Goal: Transaction & Acquisition: Purchase product/service

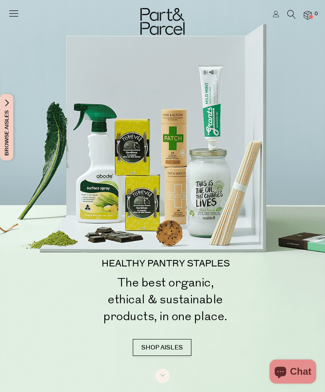
click at [273, 19] on link at bounding box center [276, 15] width 6 height 8
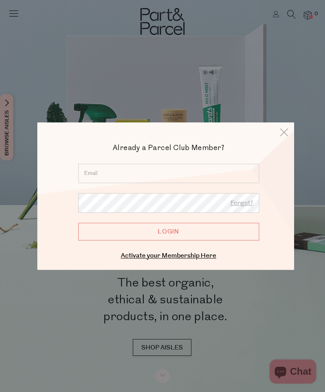
click at [202, 174] on input "email" at bounding box center [168, 173] width 181 height 19
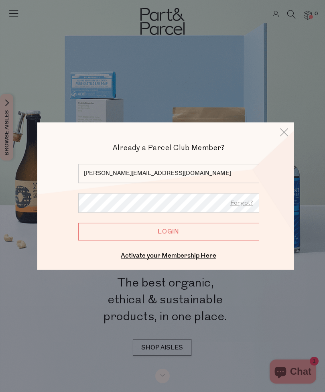
type input "joel_morales@bigpond.com"
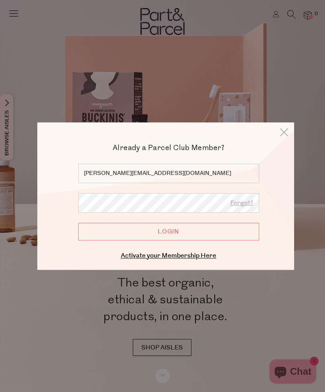
click at [200, 231] on input "Login" at bounding box center [168, 231] width 181 height 18
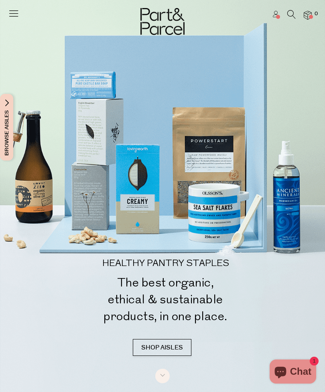
click at [293, 14] on icon at bounding box center [291, 14] width 8 height 9
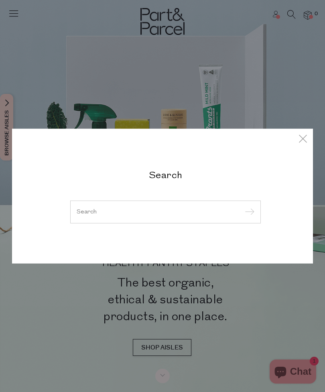
click at [166, 213] on input "search" at bounding box center [166, 211] width 178 height 6
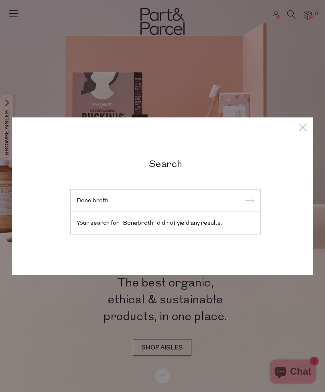
type input "Bone broth"
click at [248, 201] on input "submit" at bounding box center [248, 201] width 12 height 12
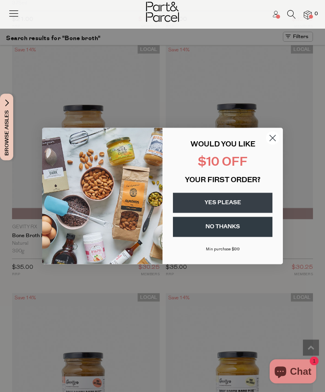
scroll to position [1717, 0]
click at [269, 144] on circle "Close dialog" at bounding box center [272, 137] width 13 height 13
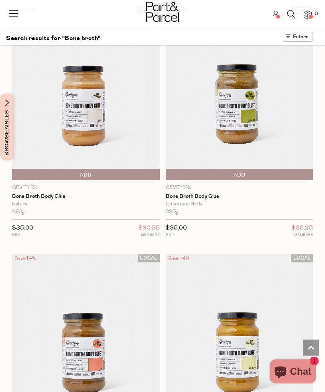
click at [247, 169] on span "Add To Parcel" at bounding box center [240, 175] width 144 height 12
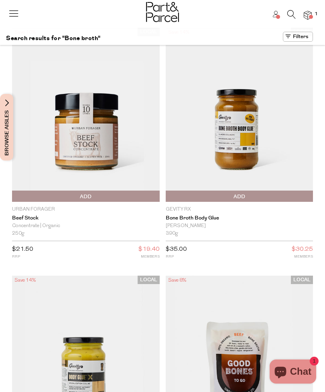
scroll to position [0, 0]
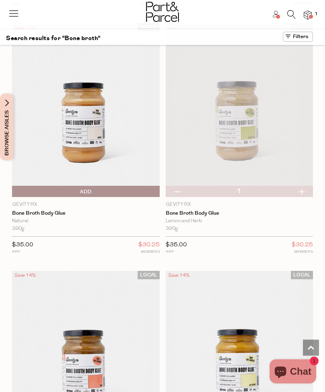
click at [304, 186] on button "button" at bounding box center [301, 191] width 23 height 11
type input "2"
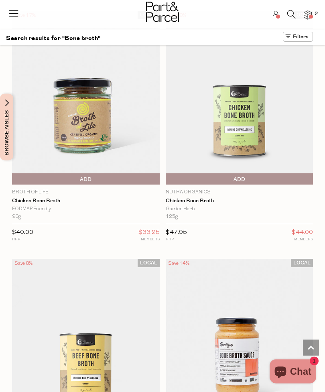
scroll to position [760, 0]
click at [287, 14] on icon at bounding box center [291, 14] width 8 height 9
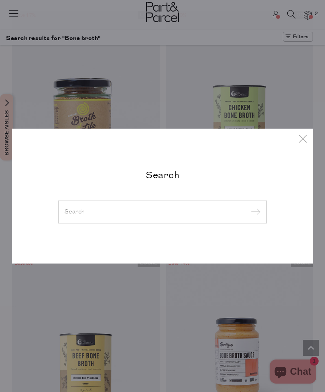
click at [149, 209] on input "search" at bounding box center [163, 211] width 196 height 6
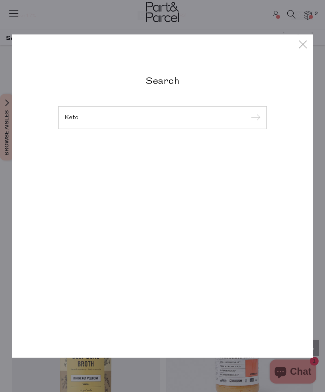
type input "Keto"
click at [254, 118] on input "submit" at bounding box center [254, 118] width 12 height 12
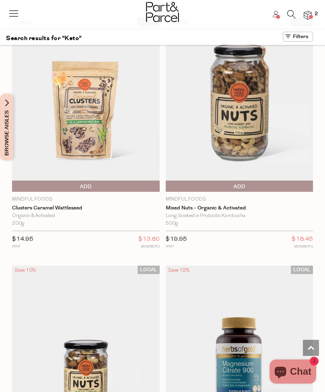
scroll to position [1998, 0]
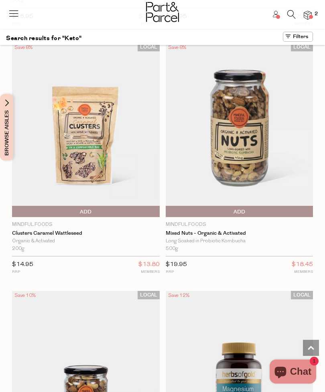
click at [290, 14] on icon at bounding box center [291, 14] width 8 height 9
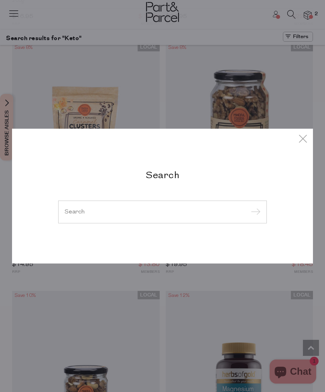
click at [135, 212] on input "search" at bounding box center [163, 211] width 196 height 6
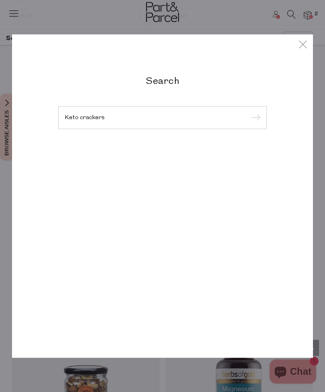
type input "Keto crackers"
click at [254, 118] on input "submit" at bounding box center [254, 118] width 12 height 12
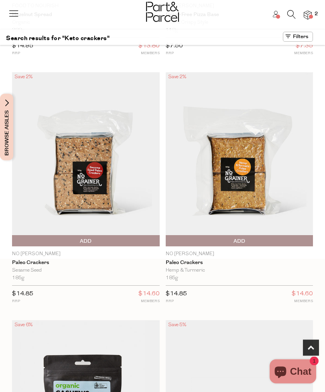
scroll to position [204, 0]
click at [103, 202] on img at bounding box center [86, 159] width 148 height 174
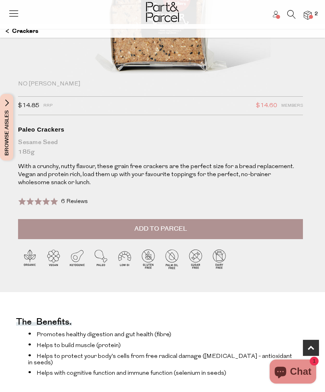
scroll to position [199, 0]
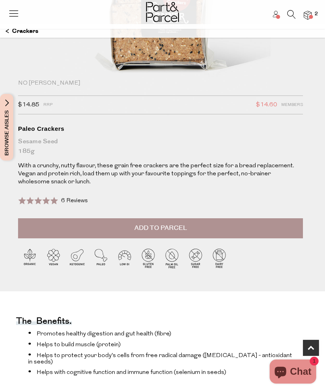
click at [180, 227] on span "Add to Parcel" at bounding box center [160, 227] width 53 height 9
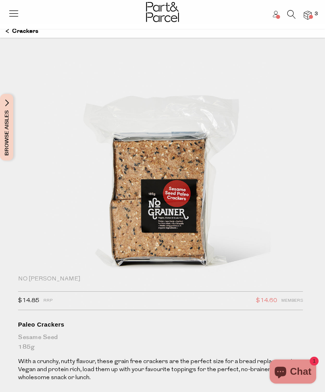
scroll to position [0, 0]
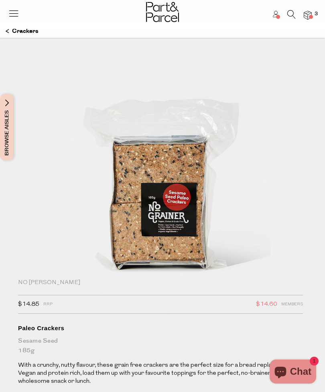
click at [289, 12] on icon at bounding box center [291, 14] width 8 height 9
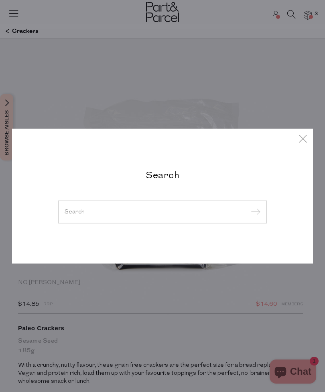
click at [114, 214] on input "search" at bounding box center [163, 211] width 196 height 6
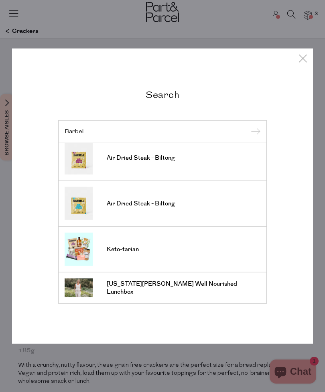
scroll to position [99, 0]
type input "Barbell"
click at [106, 171] on link "Air Dried Steak - Biltong" at bounding box center [163, 157] width 196 height 33
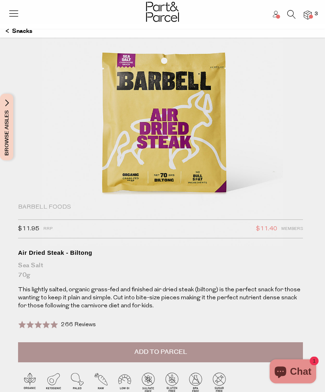
scroll to position [75, 0]
click at [193, 351] on button "Add to Parcel" at bounding box center [160, 352] width 285 height 20
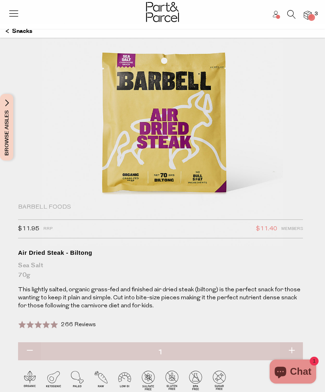
click at [291, 353] on button "button" at bounding box center [291, 351] width 23 height 18
click at [287, 353] on button "button" at bounding box center [291, 351] width 23 height 18
type input "3"
click at [293, 348] on button "button" at bounding box center [291, 351] width 23 height 18
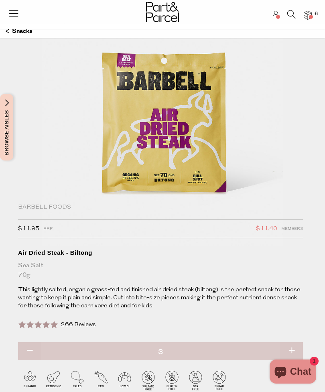
type input "4"
click at [286, 352] on button "button" at bounding box center [291, 351] width 23 height 18
type input "5"
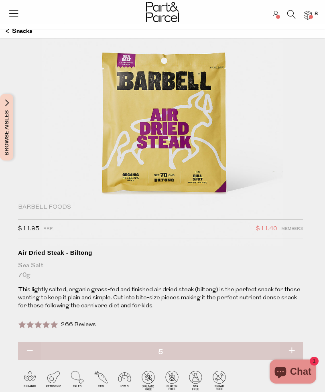
click at [287, 351] on button "button" at bounding box center [291, 351] width 23 height 18
type input "6"
click at [288, 351] on button "button" at bounding box center [291, 351] width 23 height 18
type input "7"
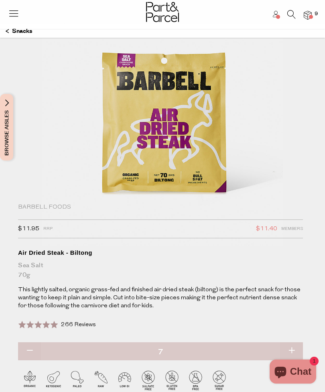
type input "7"
click at [293, 350] on button "button" at bounding box center [291, 351] width 23 height 18
type input "8"
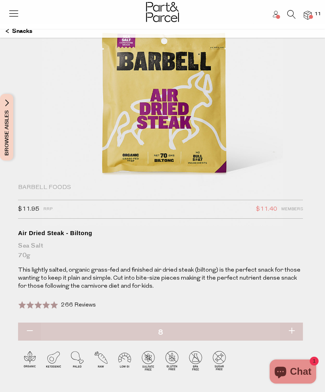
scroll to position [102, 0]
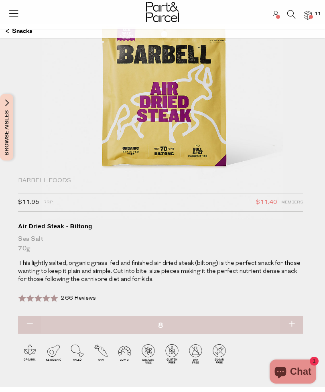
click at [292, 323] on button "button" at bounding box center [291, 324] width 23 height 18
type input "9"
click at [291, 323] on button "button" at bounding box center [291, 324] width 23 height 18
type input "10"
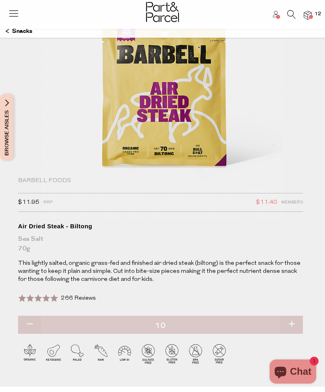
type input "10"
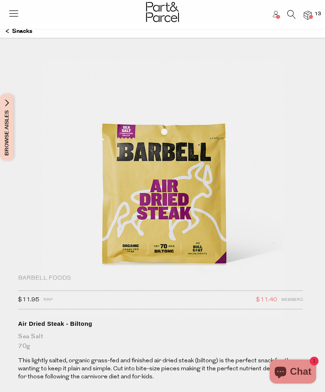
scroll to position [0, 0]
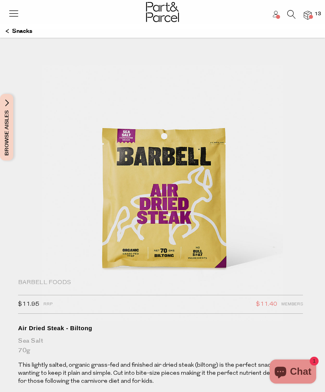
click at [311, 10] on div at bounding box center [162, 13] width 325 height 26
click at [308, 18] on img at bounding box center [307, 15] width 8 height 9
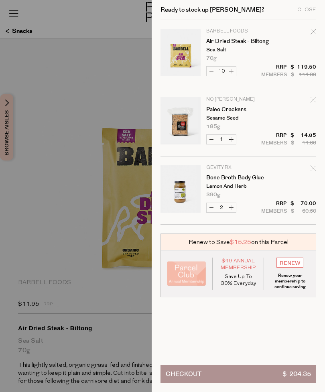
click at [293, 262] on input "RENEW" at bounding box center [289, 262] width 27 height 10
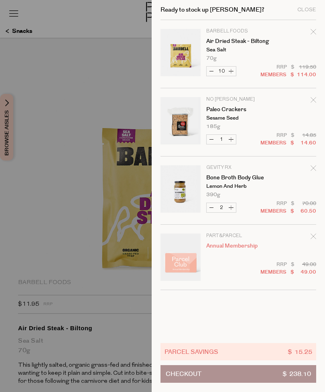
click at [236, 378] on button "Checkout $ 238.10" at bounding box center [238, 374] width 156 height 18
